Goal: Information Seeking & Learning: Compare options

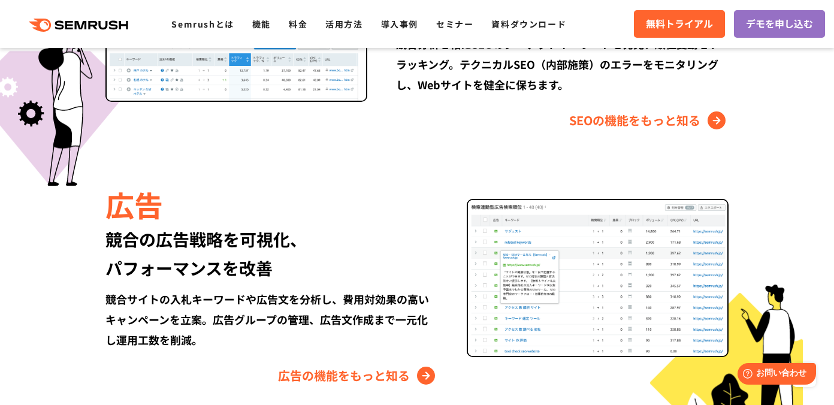
scroll to position [1356, 0]
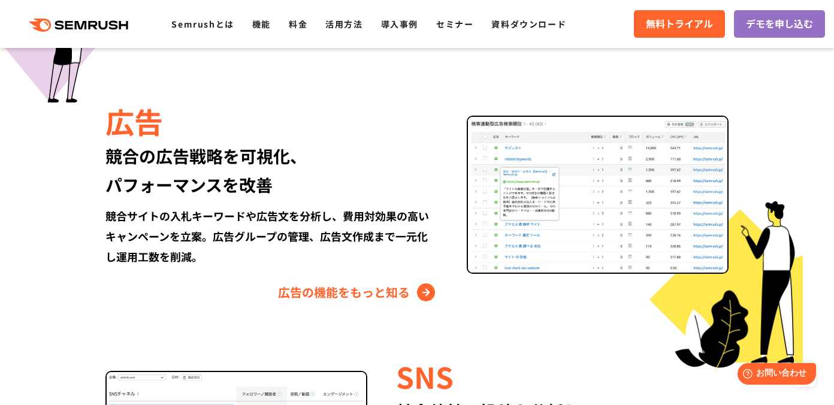
click at [343, 234] on div "競合サイトの入札キーワードや広告文を分析し、費用対効果の高いキャンペーンを立案。広告グループの管理、広告文作成まで一元化し運用工数を削減。" at bounding box center [271, 235] width 332 height 61
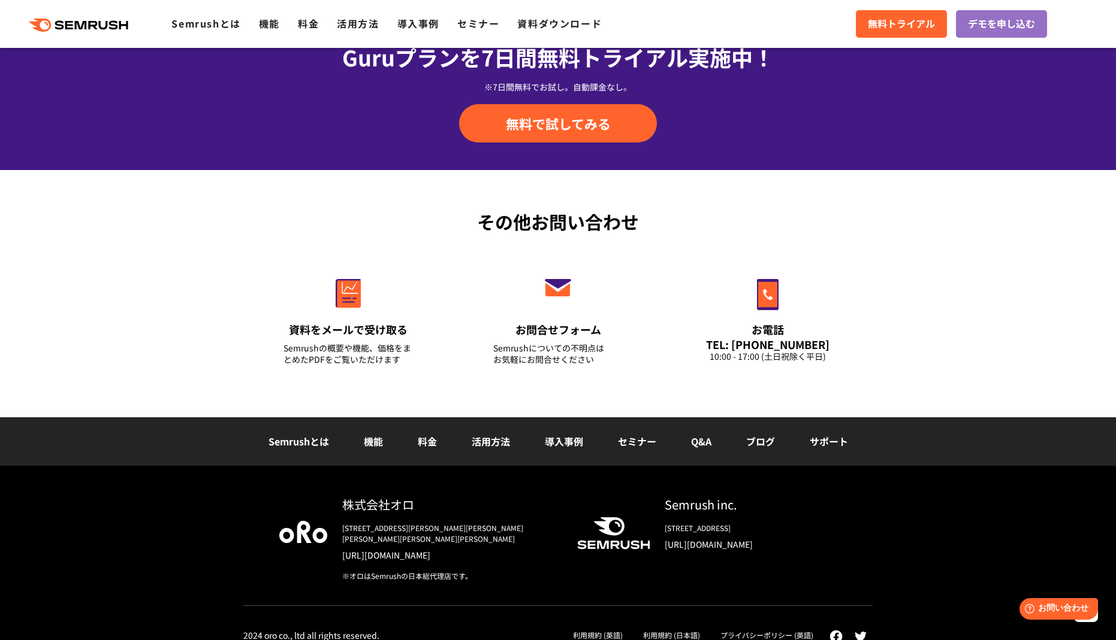
scroll to position [4098, 0]
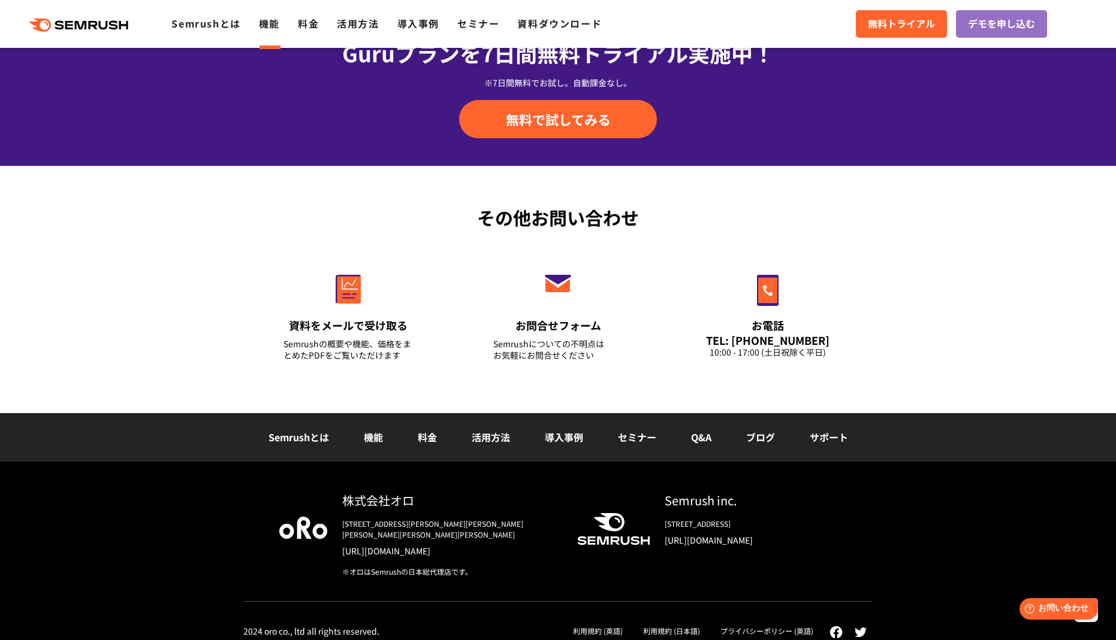
click at [271, 29] on link "機能" at bounding box center [269, 23] width 21 height 14
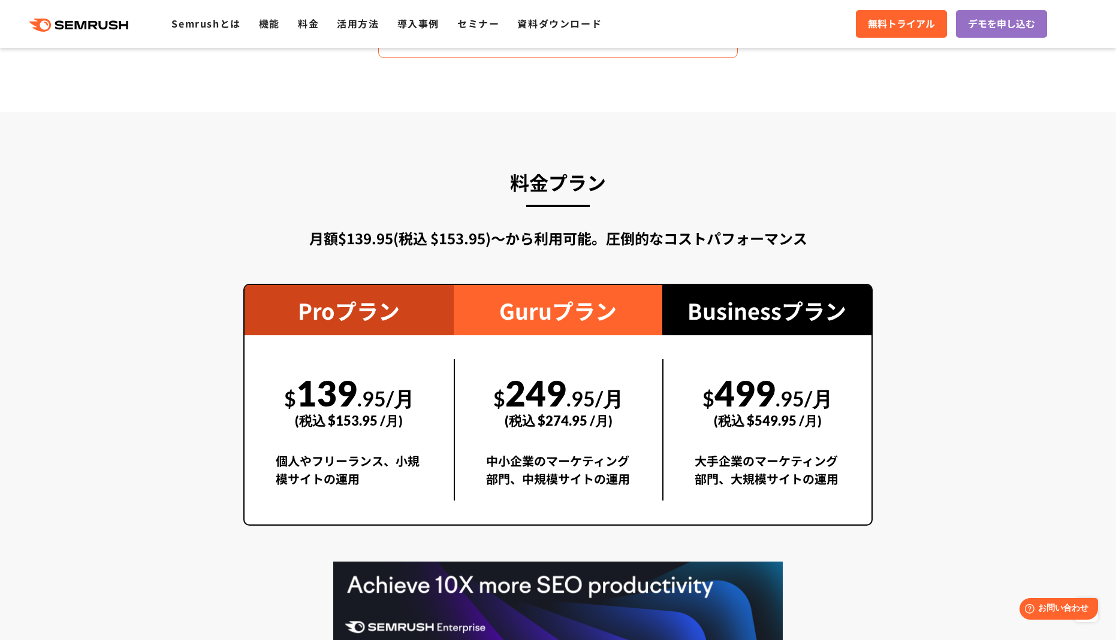
scroll to position [1666, 0]
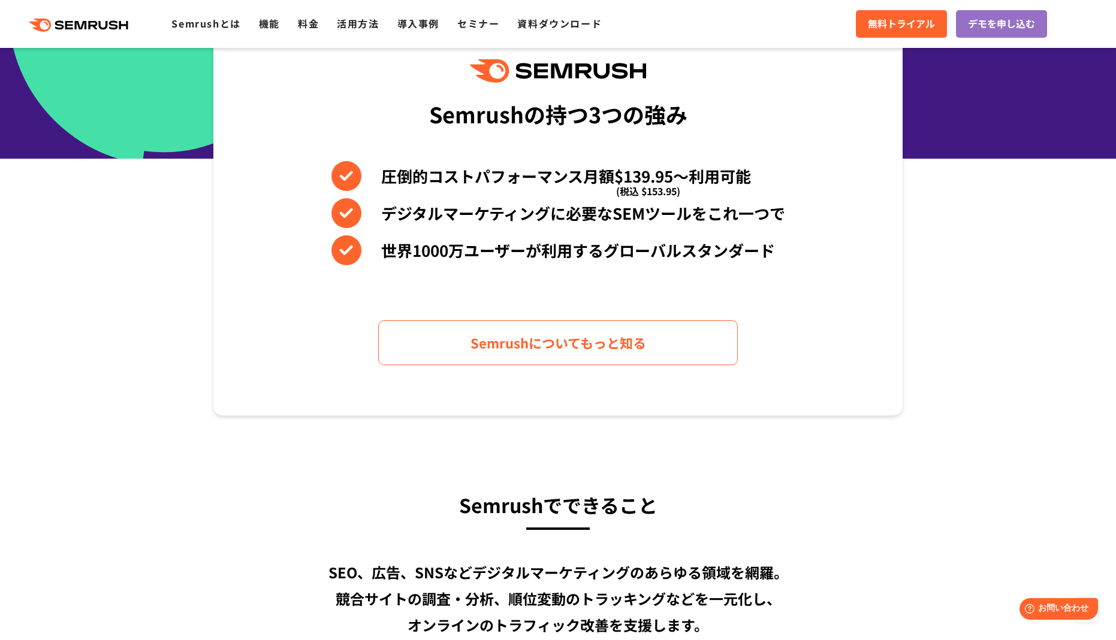
drag, startPoint x: 116, startPoint y: 271, endPoint x: 118, endPoint y: 251, distance: 20.4
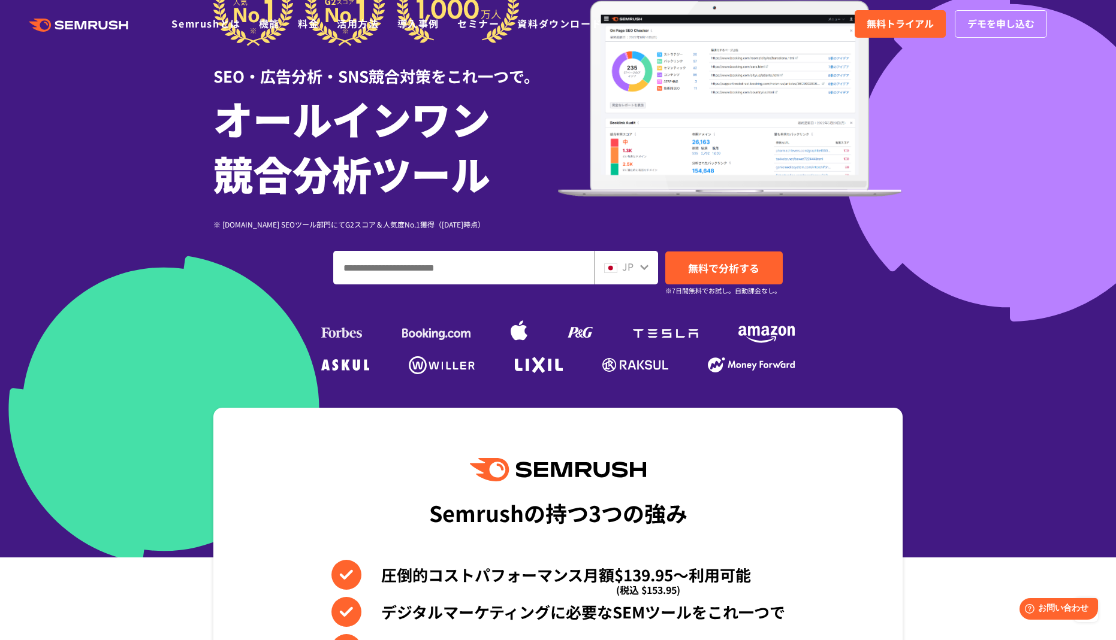
scroll to position [0, 0]
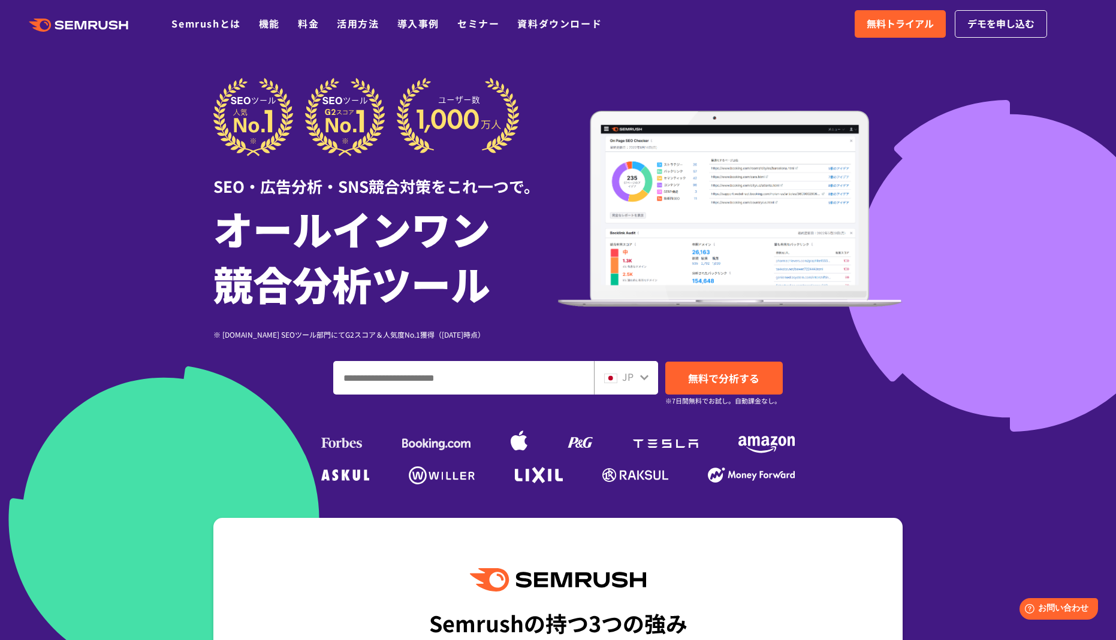
drag, startPoint x: 314, startPoint y: 19, endPoint x: 322, endPoint y: 89, distance: 70.6
click at [314, 19] on link "料金" at bounding box center [308, 23] width 21 height 14
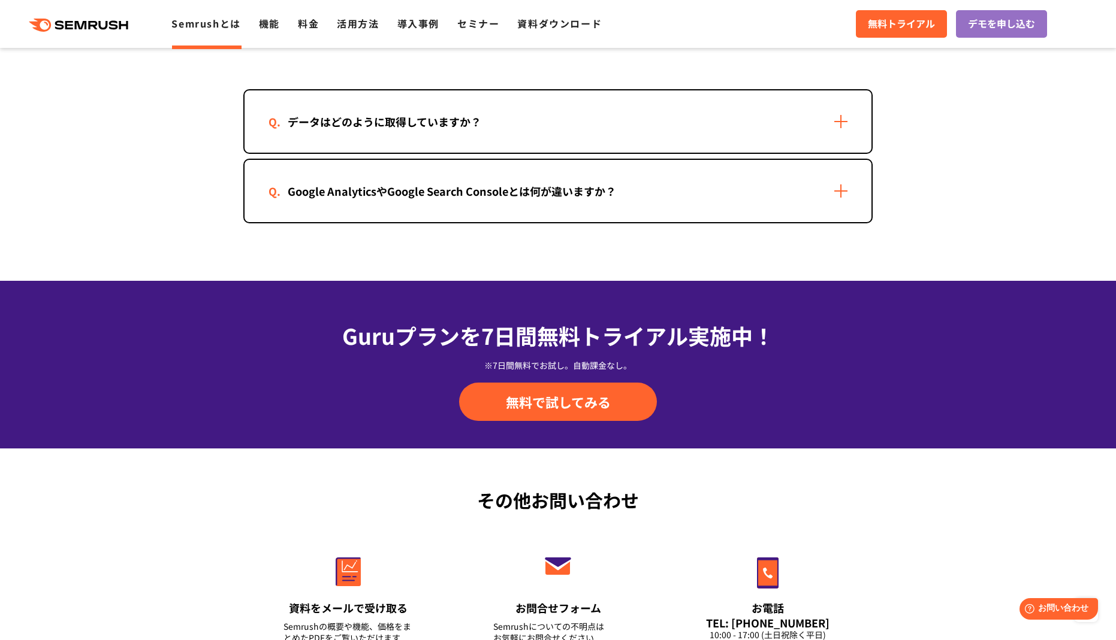
scroll to position [2784, 0]
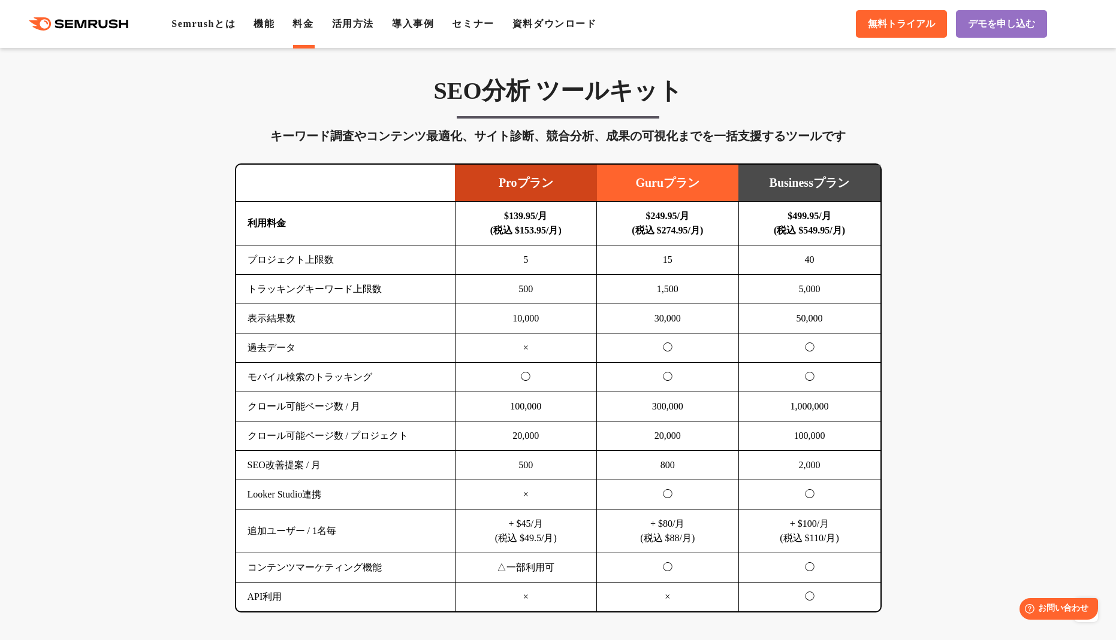
scroll to position [679, 0]
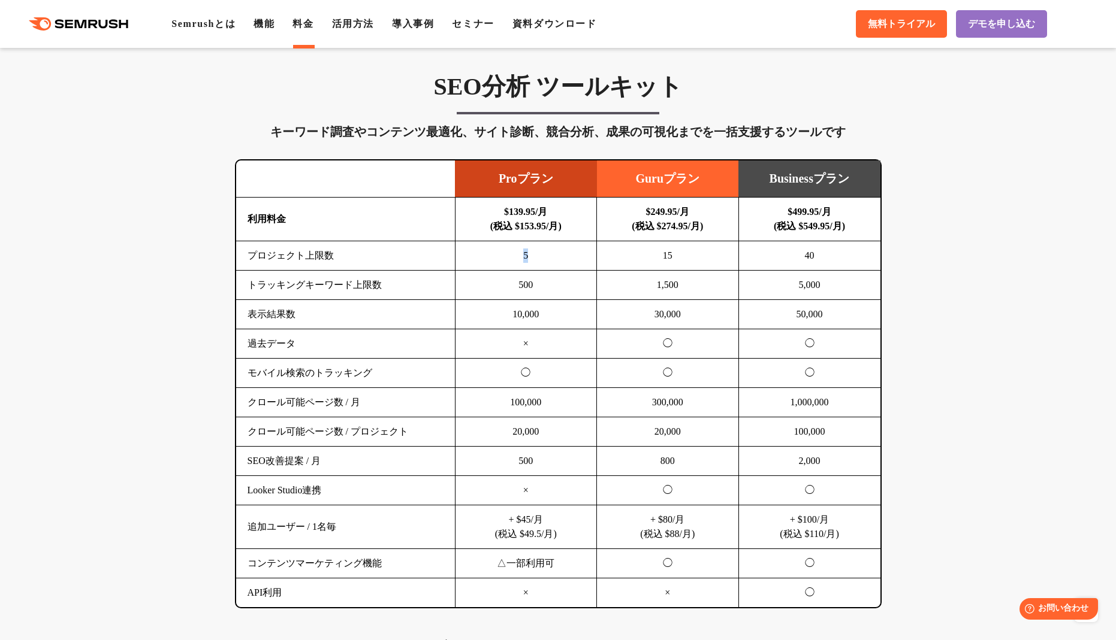
drag, startPoint x: 521, startPoint y: 258, endPoint x: 542, endPoint y: 259, distance: 21.0
click at [542, 259] on td "5" at bounding box center [526, 255] width 142 height 29
drag, startPoint x: 542, startPoint y: 259, endPoint x: 553, endPoint y: 304, distance: 46.8
click at [553, 304] on td "10,000" at bounding box center [526, 314] width 142 height 29
drag, startPoint x: 552, startPoint y: 318, endPoint x: 494, endPoint y: 315, distance: 58.2
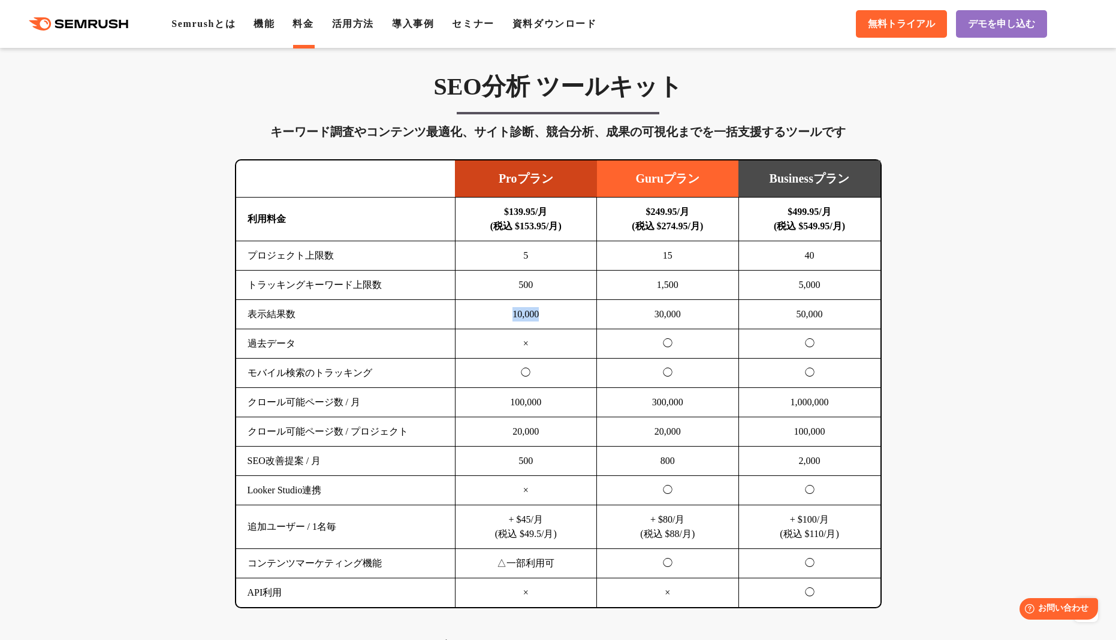
click at [494, 315] on td "10,000" at bounding box center [526, 314] width 142 height 29
drag, startPoint x: 494, startPoint y: 315, endPoint x: 509, endPoint y: 357, distance: 44.5
click at [509, 357] on td "×" at bounding box center [526, 343] width 142 height 29
click at [537, 352] on td "×" at bounding box center [526, 343] width 142 height 29
drag, startPoint x: 537, startPoint y: 352, endPoint x: 545, endPoint y: 381, distance: 29.6
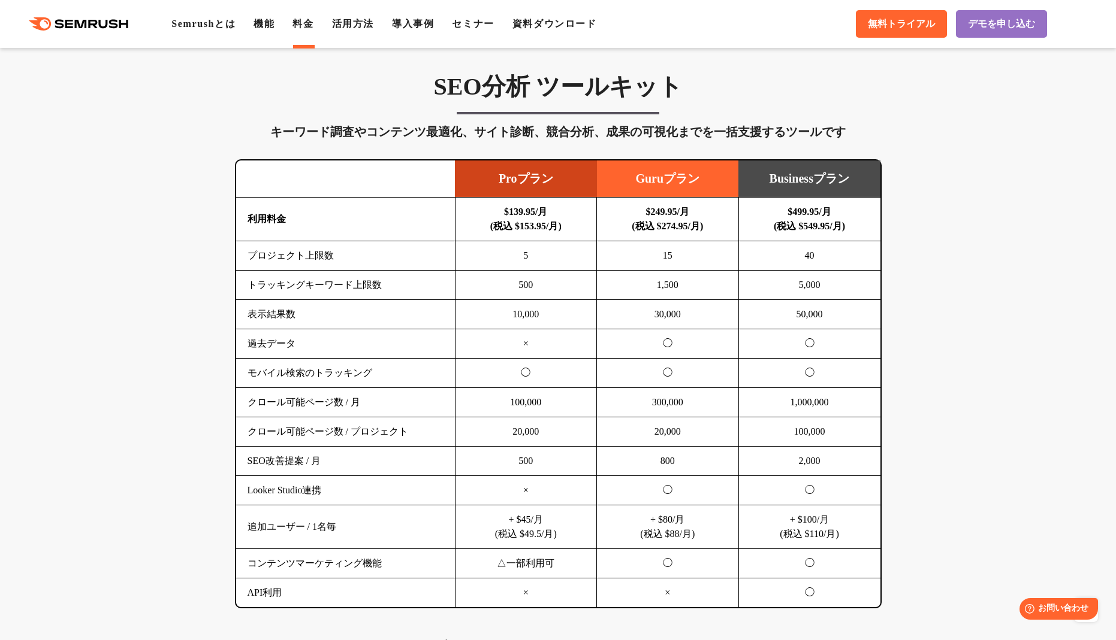
click at [545, 380] on td "◯" at bounding box center [526, 373] width 142 height 29
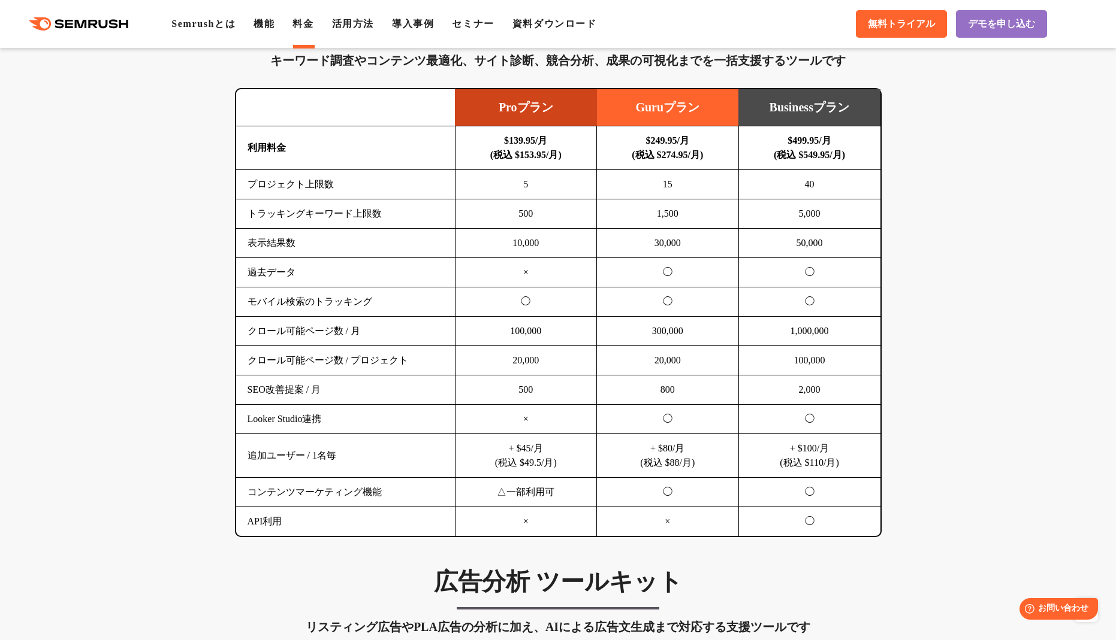
scroll to position [759, 0]
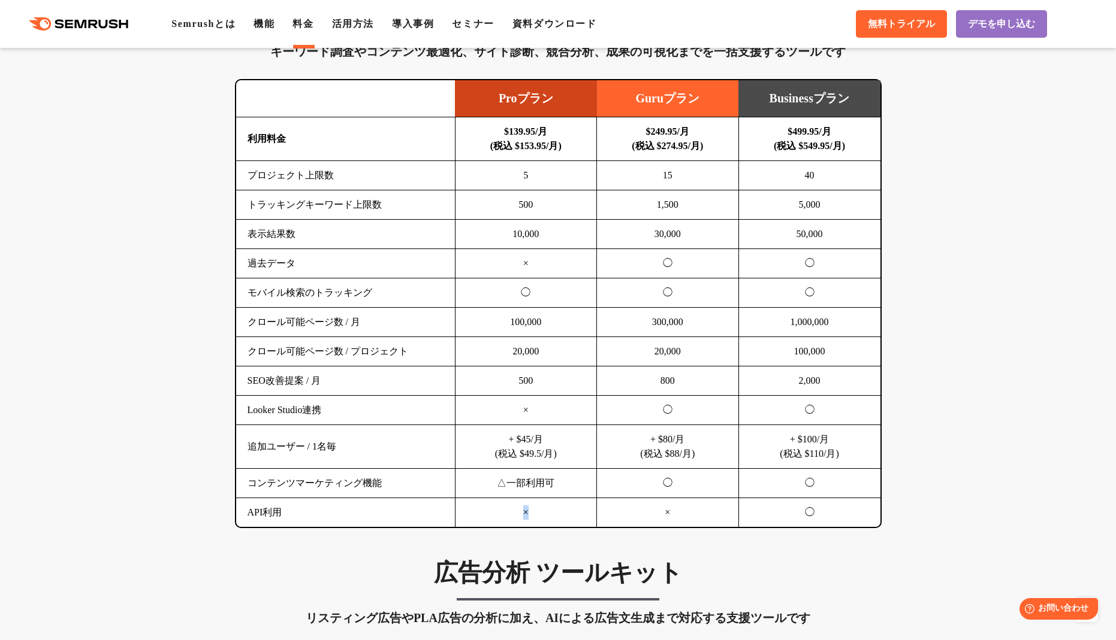
drag, startPoint x: 536, startPoint y: 513, endPoint x: 518, endPoint y: 510, distance: 18.2
click at [518, 510] on td "×" at bounding box center [526, 512] width 142 height 29
click at [524, 280] on td "◯" at bounding box center [526, 293] width 142 height 29
drag, startPoint x: 525, startPoint y: 262, endPoint x: 511, endPoint y: 269, distance: 15.8
click at [511, 269] on td "×" at bounding box center [526, 263] width 142 height 29
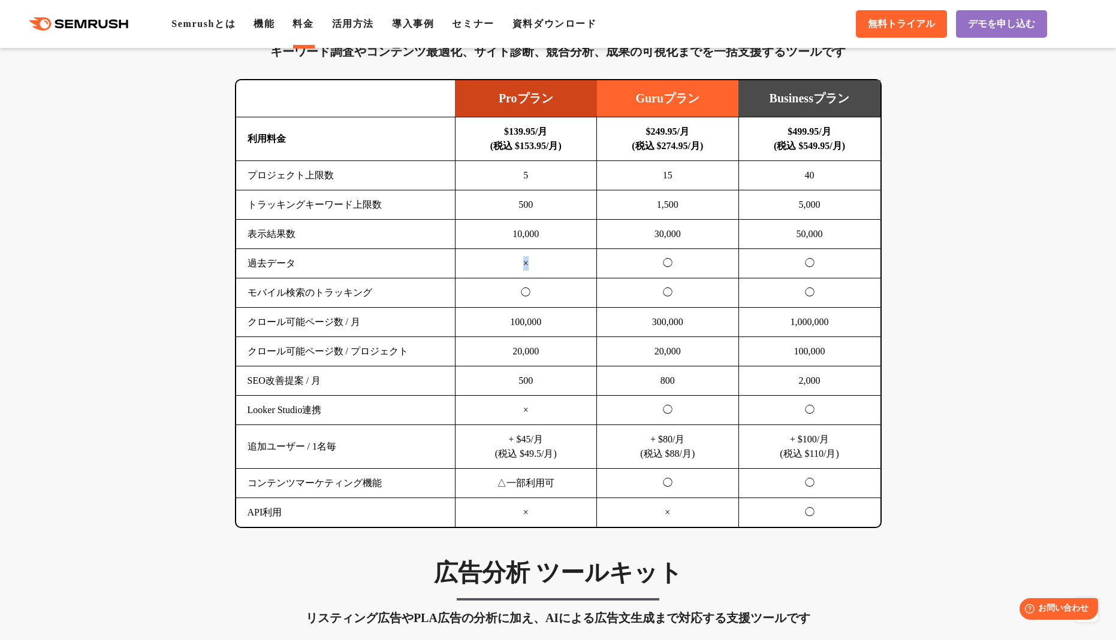
drag, startPoint x: 515, startPoint y: 270, endPoint x: 531, endPoint y: 271, distance: 16.8
click at [531, 271] on td "×" at bounding box center [526, 263] width 142 height 29
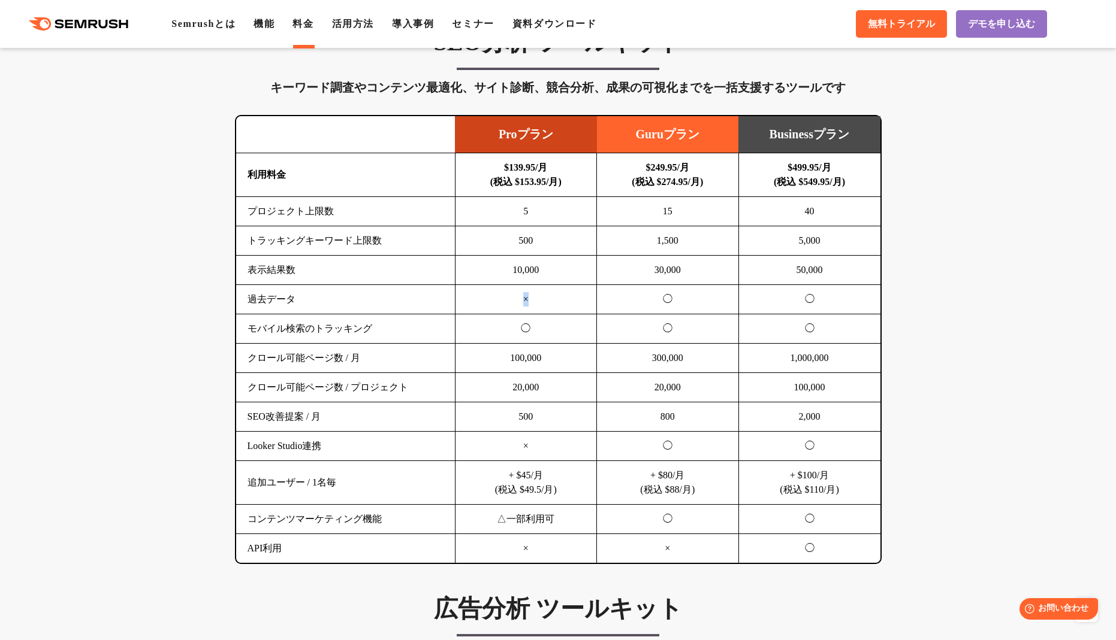
scroll to position [719, 0]
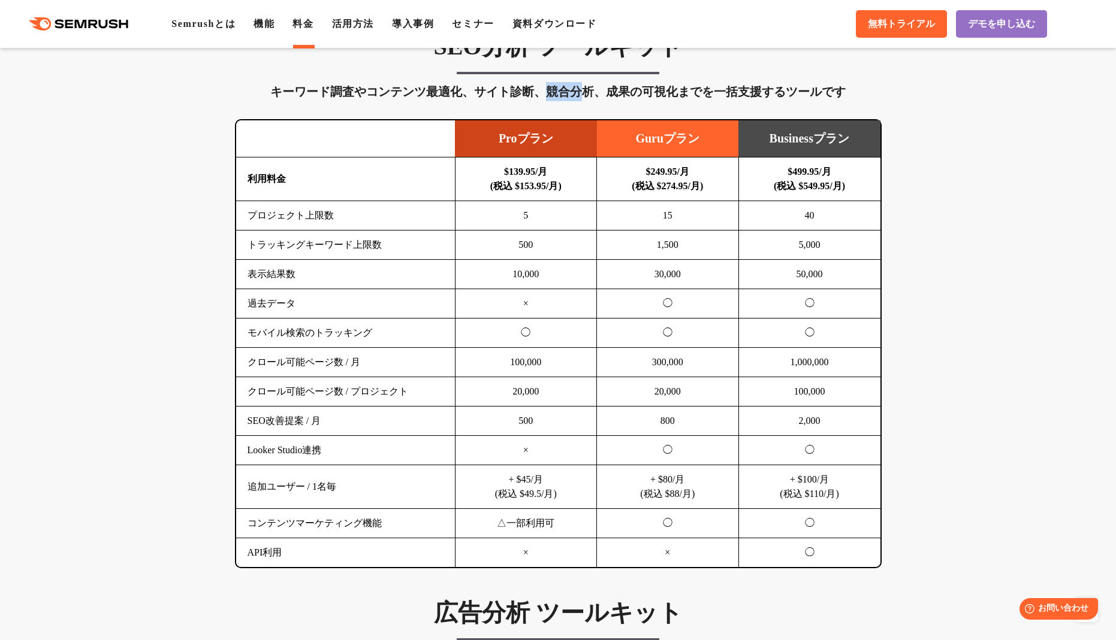
drag, startPoint x: 549, startPoint y: 95, endPoint x: 619, endPoint y: 98, distance: 69.6
click at [616, 98] on div "キーワード調査やコンテンツ最適化、サイト診断、競合分析、成果の可視化までを一括支援するツールです" at bounding box center [558, 91] width 646 height 19
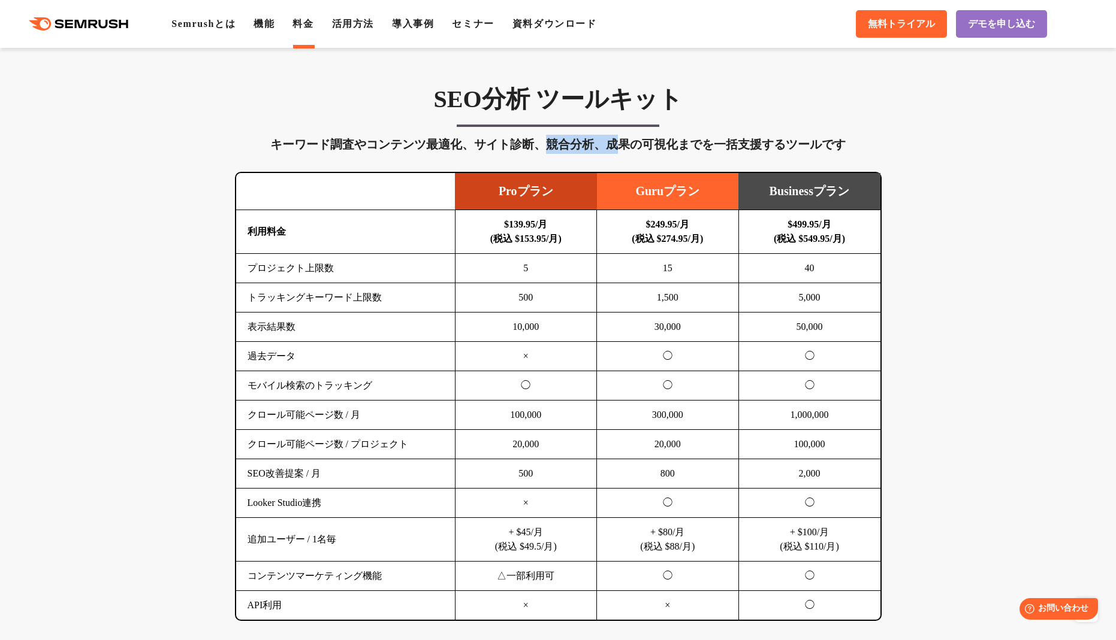
scroll to position [639, 0]
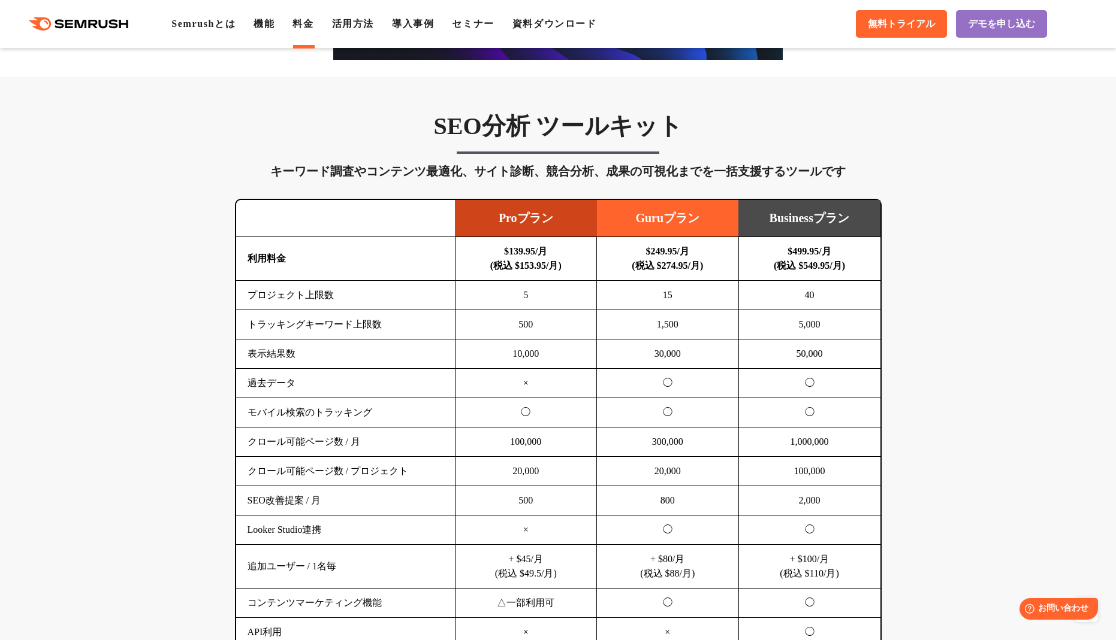
click at [586, 183] on div "SEO分析 ツールキット キーワード調査やコンテンツ最適化、サイト診断、競合分析、成果の可視化までを一括支援するツールです 横にスワイプしてください Proプ…" at bounding box center [558, 379] width 670 height 537
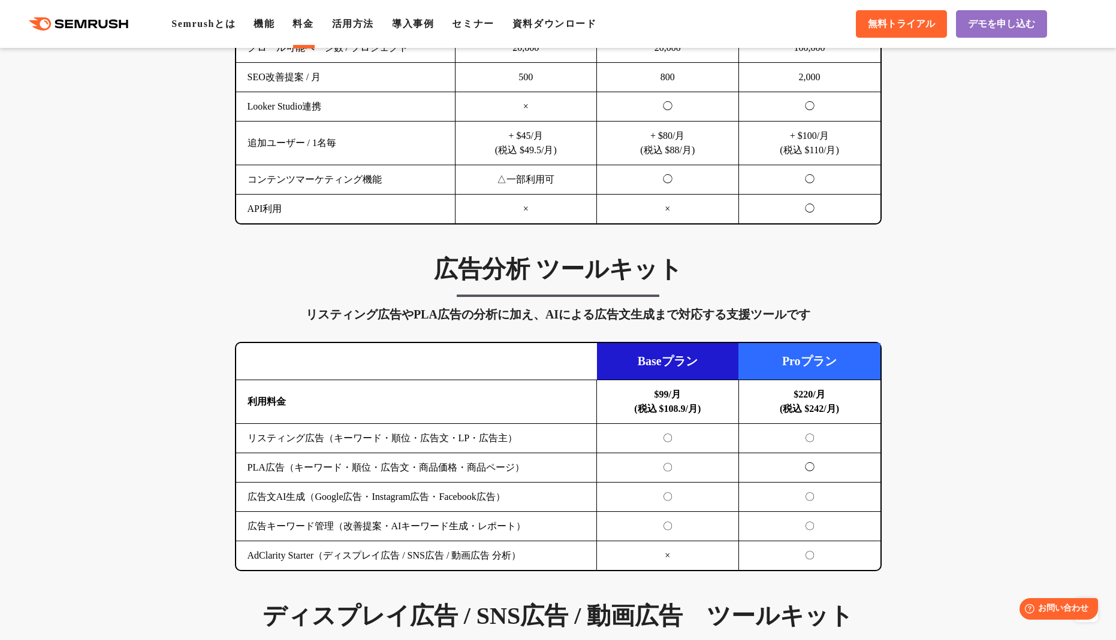
scroll to position [1078, 0]
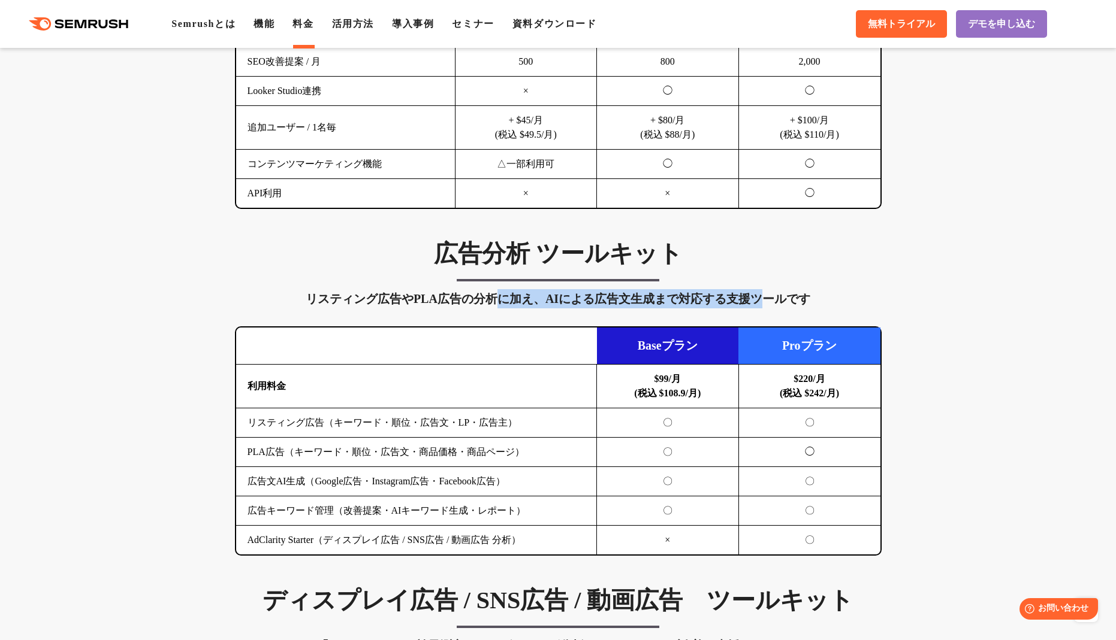
drag, startPoint x: 492, startPoint y: 301, endPoint x: 760, endPoint y: 294, distance: 267.9
click at [760, 294] on div "リスティング広告やPLA広告の分析に加え、AIによる広告文生成まで対応する支援ツールです" at bounding box center [558, 298] width 646 height 19
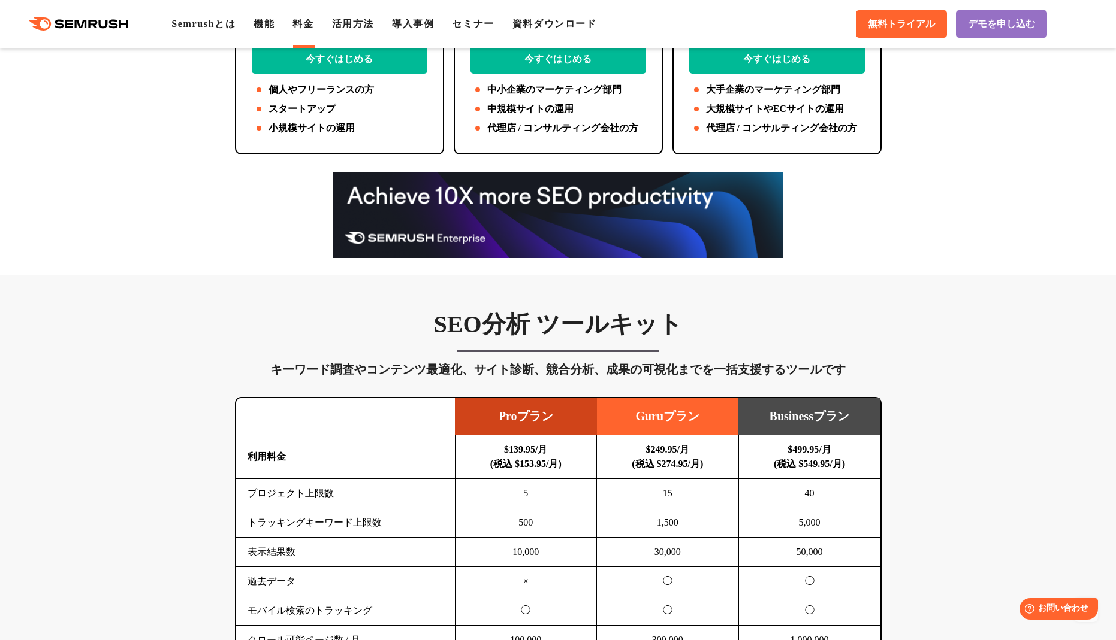
scroll to position [519, 0]
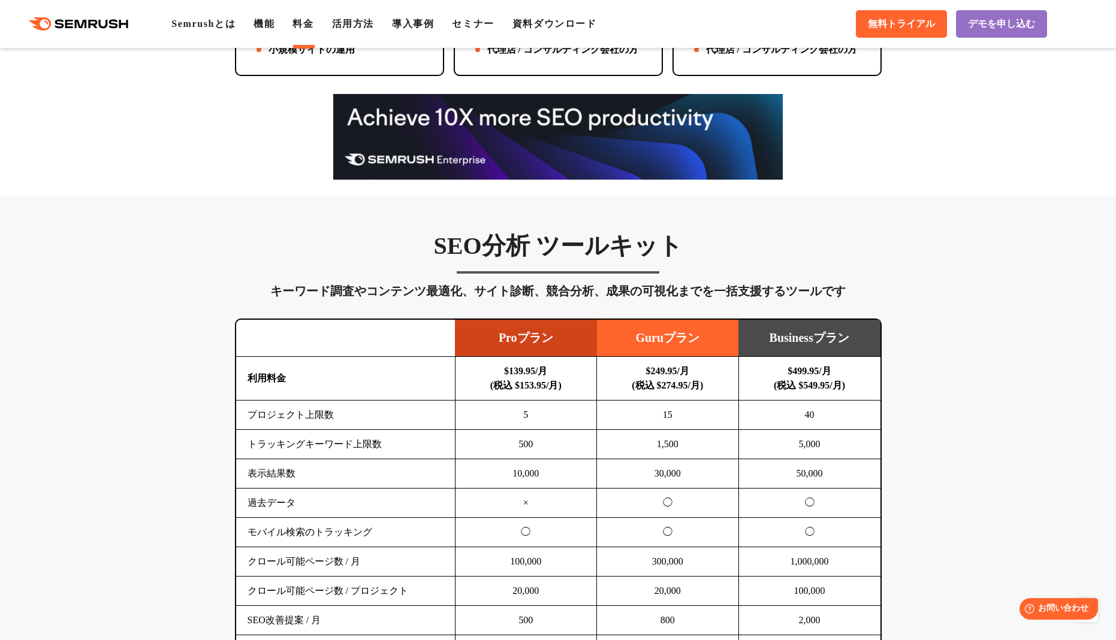
drag, startPoint x: 504, startPoint y: 257, endPoint x: 558, endPoint y: 253, distance: 54.6
click at [548, 255] on h3 "SEO分析 ツールキット" at bounding box center [558, 246] width 646 height 30
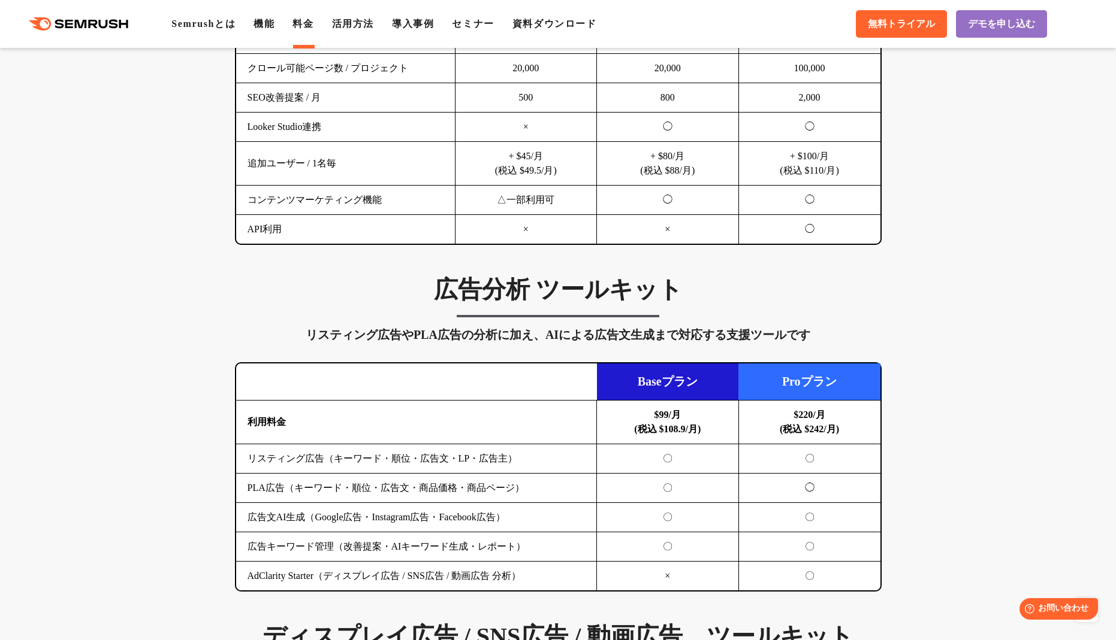
scroll to position [1118, 0]
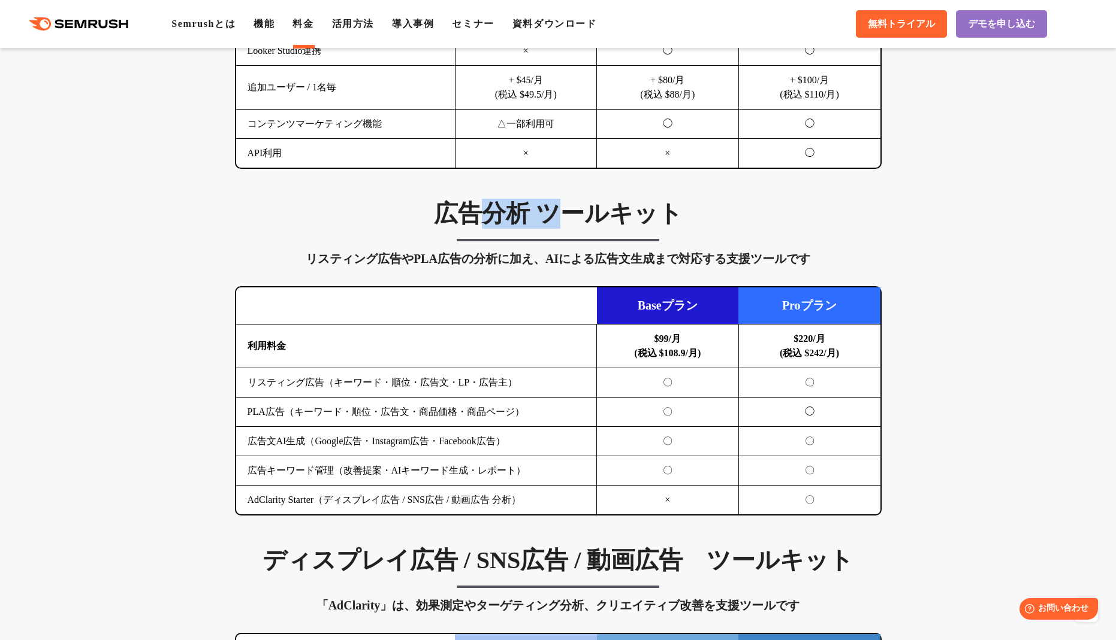
drag, startPoint x: 487, startPoint y: 219, endPoint x: 589, endPoint y: 218, distance: 101.8
click at [582, 218] on h3 "広告分析 ツールキット" at bounding box center [558, 214] width 646 height 30
drag, startPoint x: 589, startPoint y: 218, endPoint x: 603, endPoint y: 315, distance: 98.1
click at [600, 315] on tr "Baseプラン Proプラン" at bounding box center [558, 306] width 644 height 37
drag, startPoint x: 645, startPoint y: 341, endPoint x: 723, endPoint y: 354, distance: 79.5
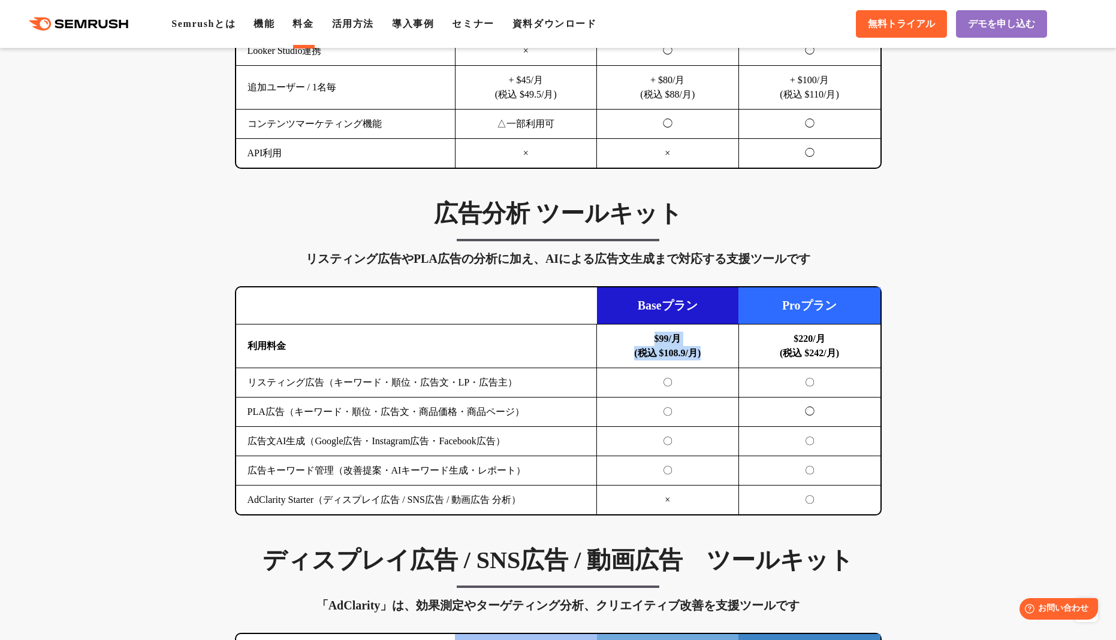
click at [723, 354] on td "$99/月 (税込 $108.9/月)" at bounding box center [668, 347] width 142 height 44
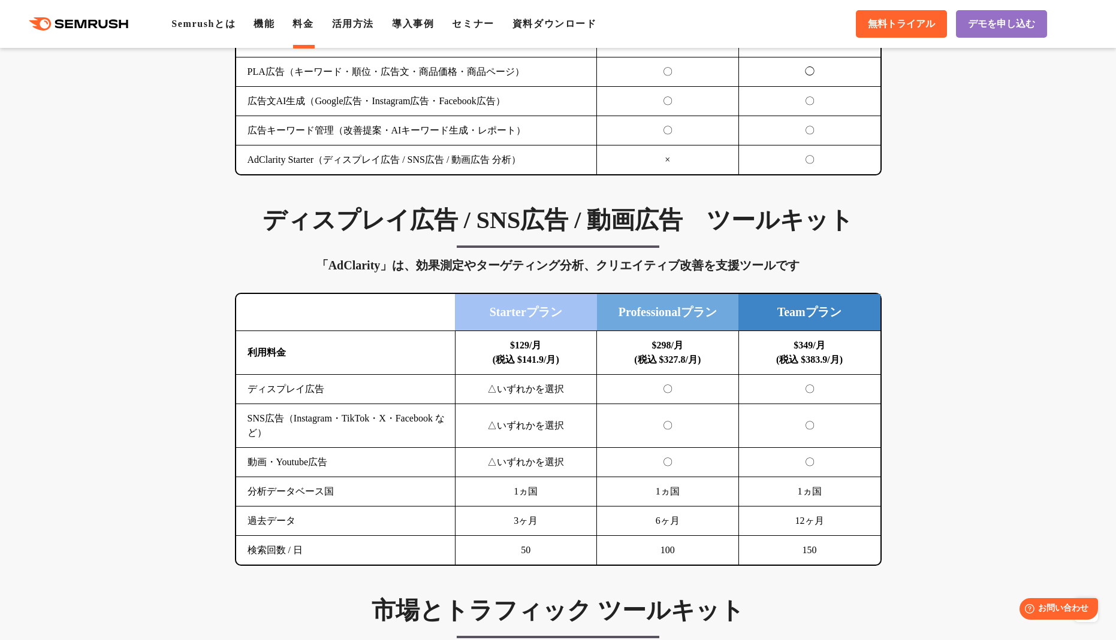
scroll to position [1478, 0]
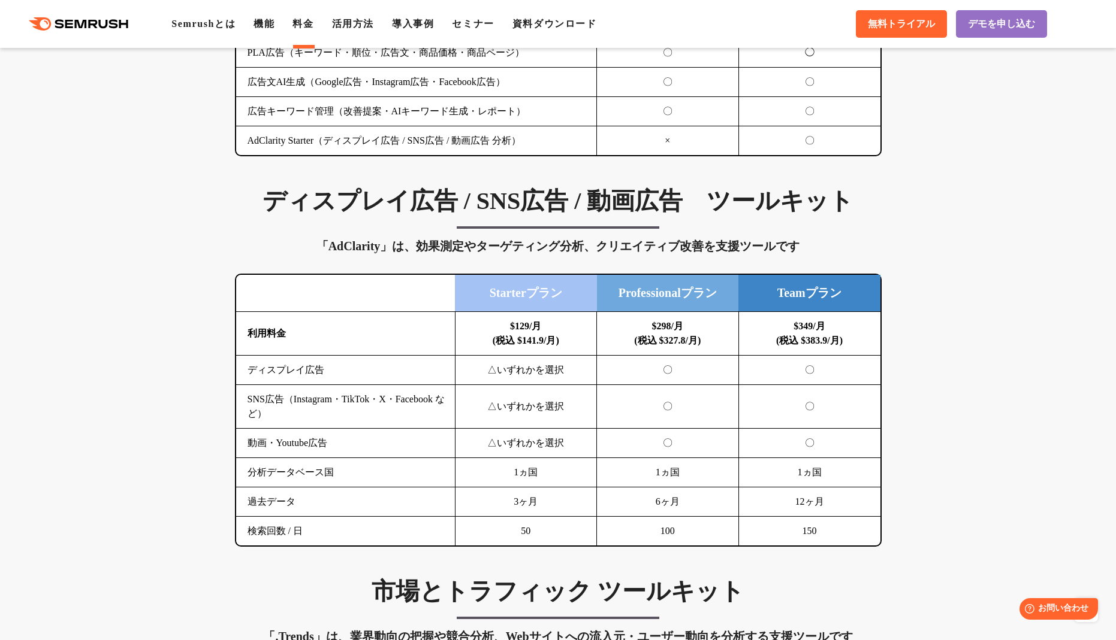
drag, startPoint x: 499, startPoint y: 327, endPoint x: 552, endPoint y: 342, distance: 55.4
click at [548, 342] on td "$129/月 (税込 $141.9/月)" at bounding box center [526, 334] width 142 height 44
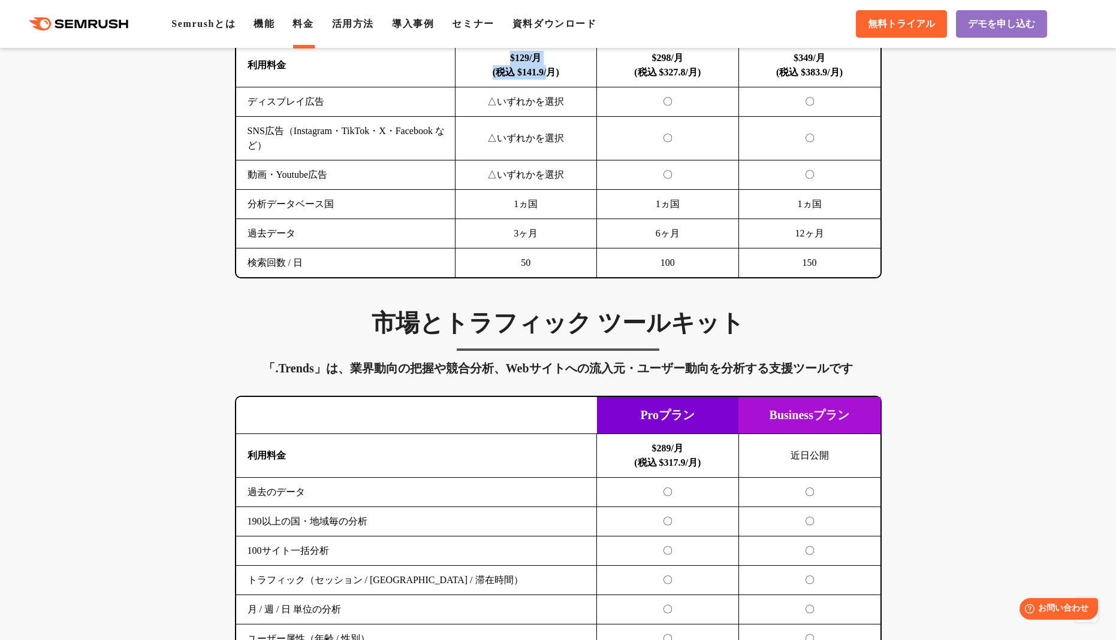
scroll to position [1757, 0]
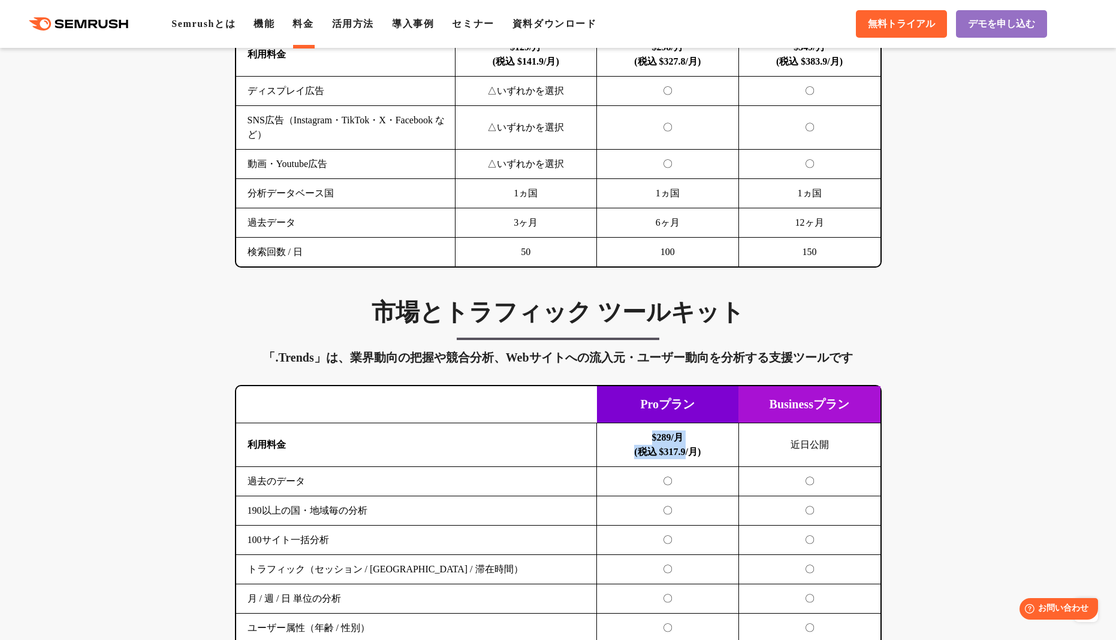
drag, startPoint x: 644, startPoint y: 434, endPoint x: 733, endPoint y: 458, distance: 92.0
click at [732, 458] on td "$289/月 (税込 $317.9/月)" at bounding box center [668, 446] width 142 height 44
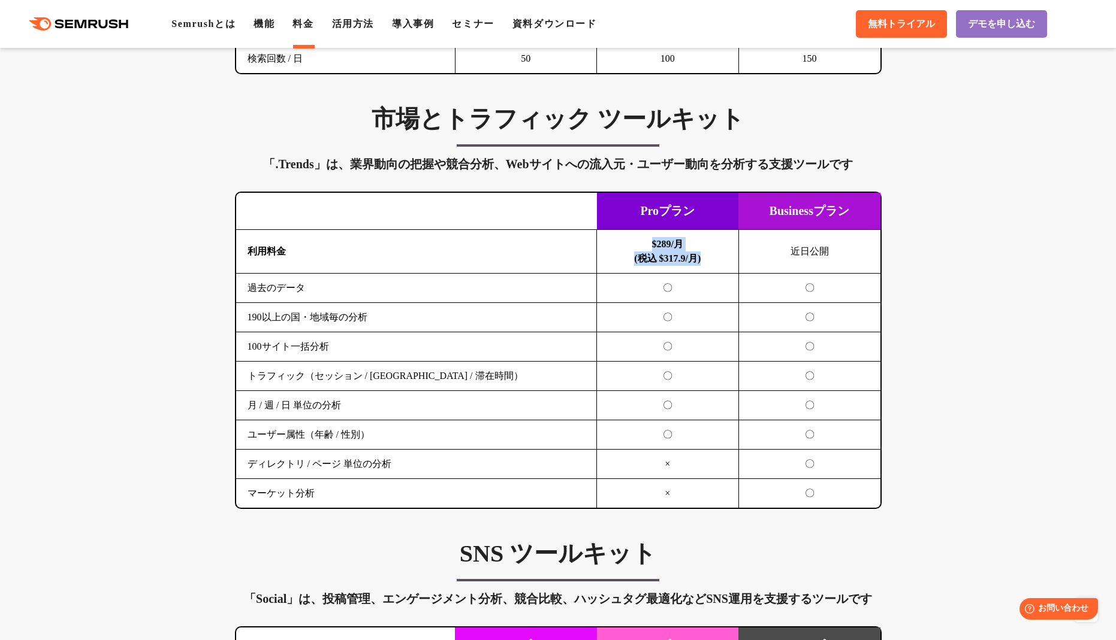
scroll to position [1957, 0]
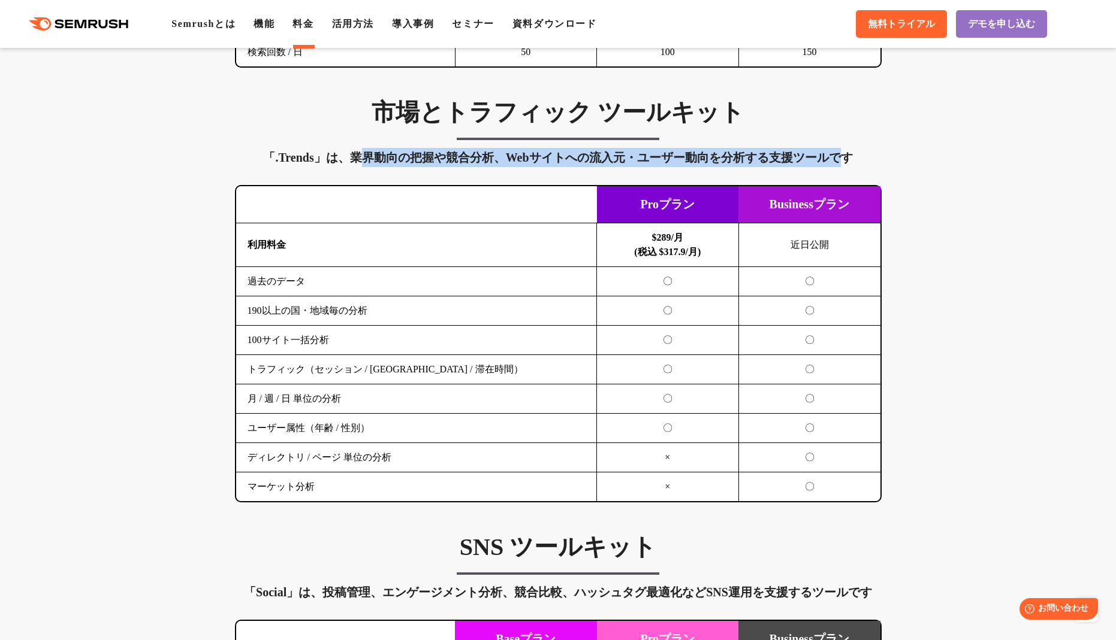
drag, startPoint x: 365, startPoint y: 156, endPoint x: 848, endPoint y: 158, distance: 483.5
click at [848, 158] on div "「.Trends」は、業界動向の把握や競合分析、Webサイトへの流入元・ユーザー動向を分析する支援ツールです" at bounding box center [558, 157] width 646 height 19
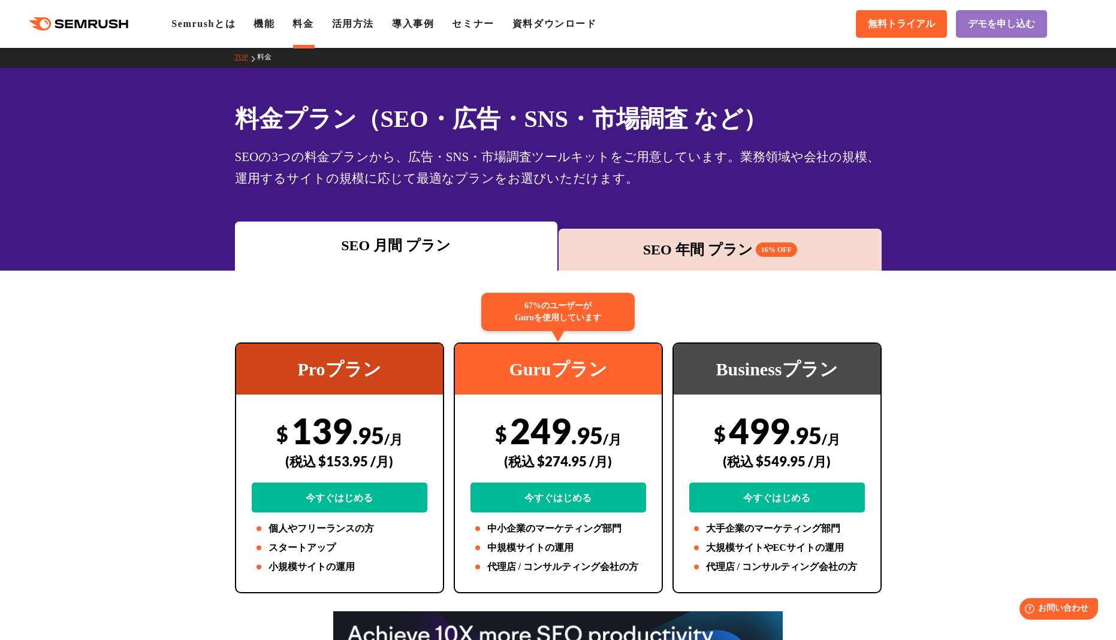
scroll to position [0, 0]
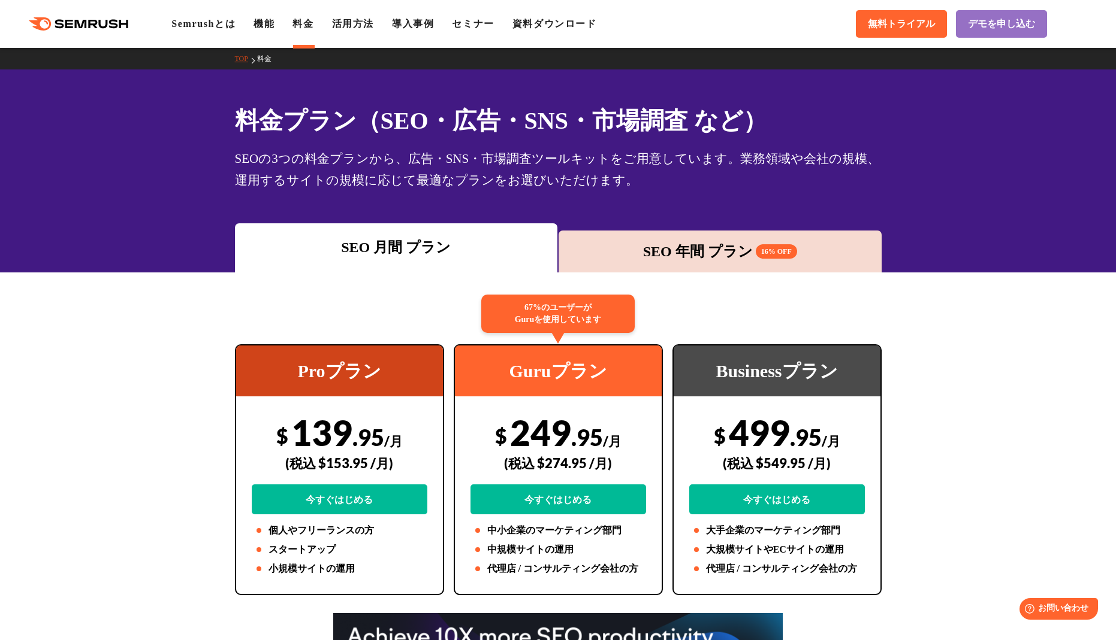
click at [714, 250] on div "SEO 年間 プラン 16% OFF" at bounding box center [719, 252] width 311 height 22
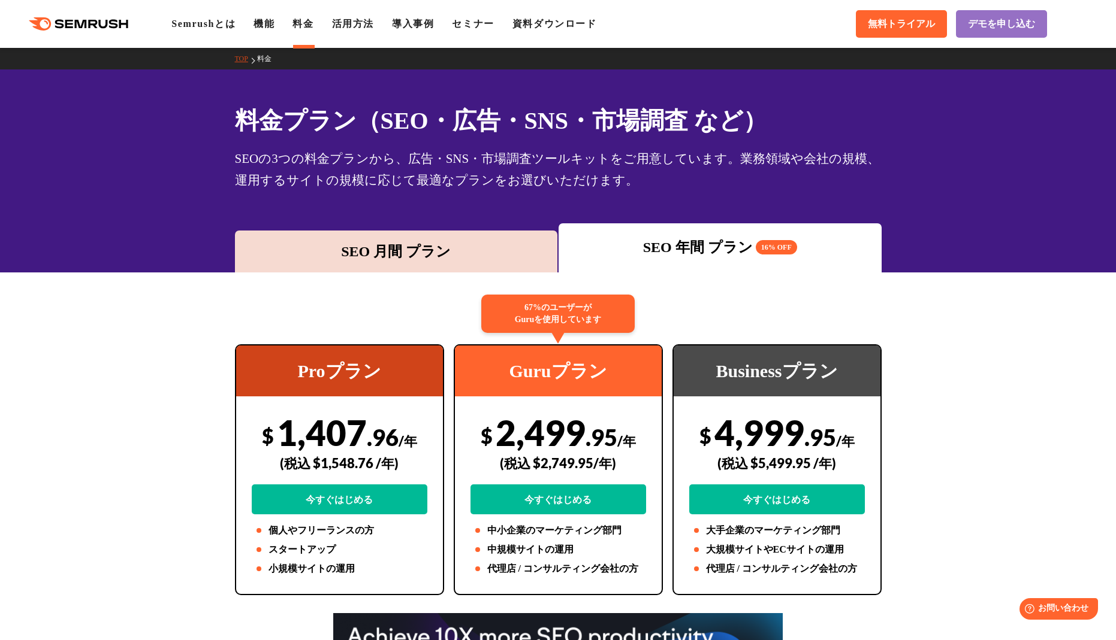
click at [244, 58] on link "TOP" at bounding box center [246, 59] width 22 height 8
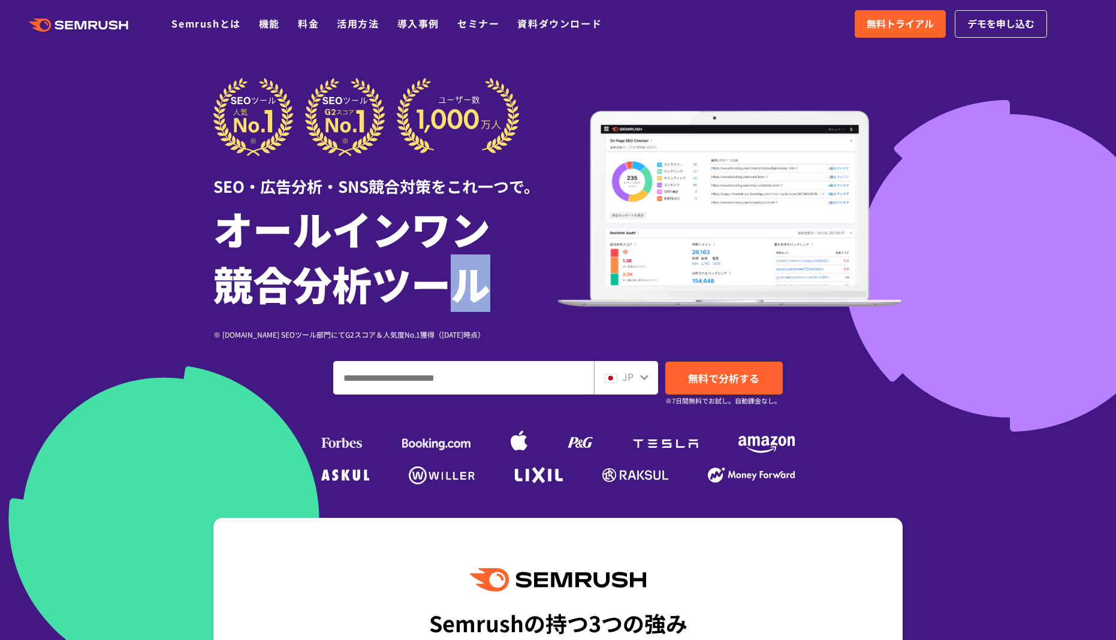
drag, startPoint x: 469, startPoint y: 274, endPoint x: 475, endPoint y: 285, distance: 12.9
click at [472, 284] on h1 "オールインワン 競合分析ツール" at bounding box center [385, 256] width 344 height 110
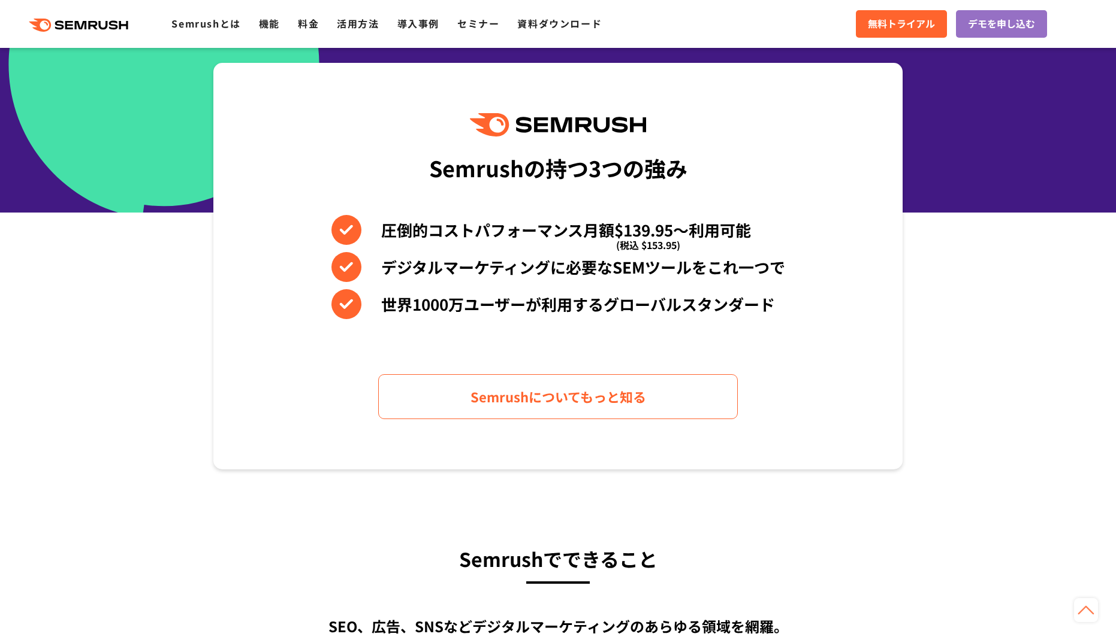
scroll to position [559, 0]
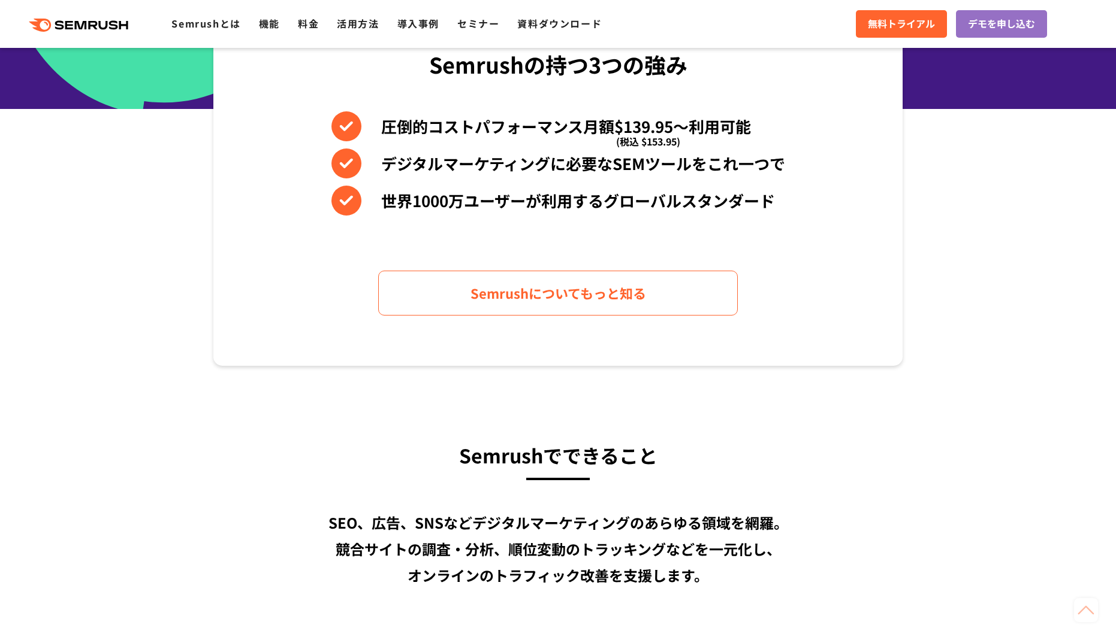
click at [954, 339] on section "Semrushの持つ3つの強み 圧倒的コストパフォーマンス月額$139.95〜利用可能 (税込 $153.95) デジタルマーケティングに必要なSEMツールを…" at bounding box center [558, 162] width 1116 height 407
